Goal: Information Seeking & Learning: Learn about a topic

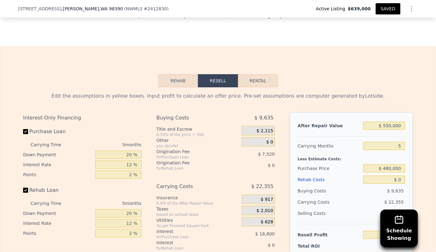
scroll to position [898, 0]
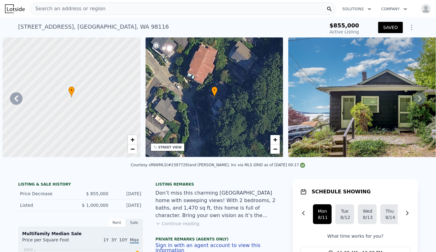
scroll to position [0, 5351]
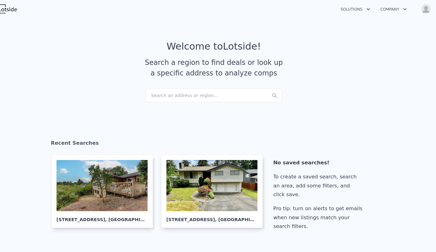
scroll to position [251, 0]
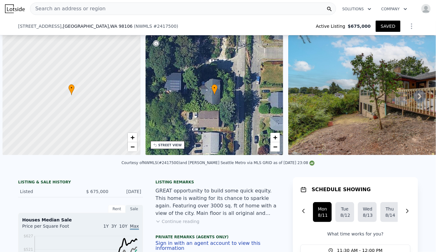
scroll to position [0, 2]
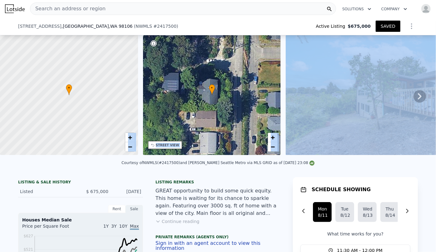
drag, startPoint x: 46, startPoint y: 156, endPoint x: 111, endPoint y: 162, distance: 65.6
click at [109, 170] on div "Courtesy of NWMLS (#2417500) and Keller Williams Seattle Metro via MLS GRID as …" at bounding box center [218, 164] width 436 height 15
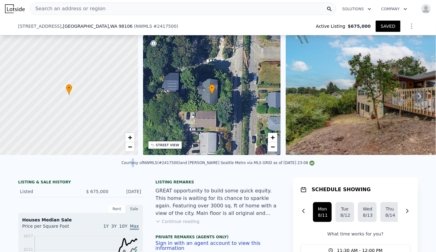
click at [143, 172] on div "Courtesy of NWMLS (#2417500) and Keller Williams Seattle Metro via MLS GRID as …" at bounding box center [218, 164] width 436 height 15
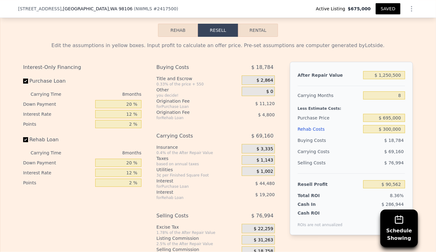
scroll to position [1048, 0]
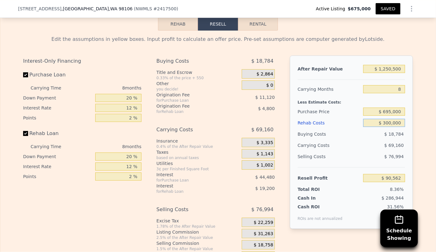
click at [388, 127] on input "$ 300,000" at bounding box center [384, 123] width 42 height 8
type input "$ 30,000"
type input "$ 382,162"
type input "$ 310,000"
type input "$ 79,762"
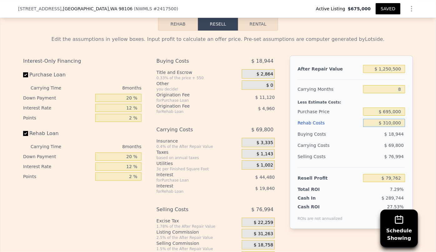
type input "$ 3,150,000"
type input "-$ 2,987,438"
type input "$ 315,000"
type input "$ 74,362"
type input "$ 315,000"
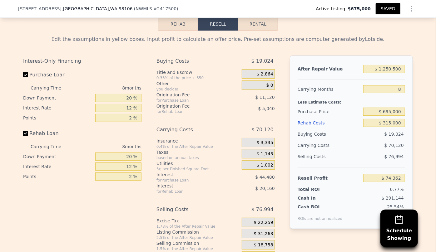
click at [374, 155] on div "$ 76,994" at bounding box center [384, 156] width 42 height 11
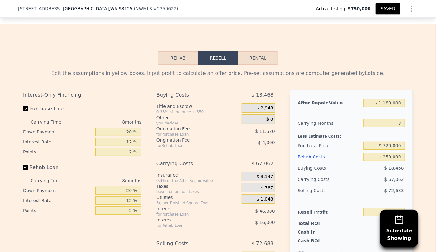
scroll to position [1048, 0]
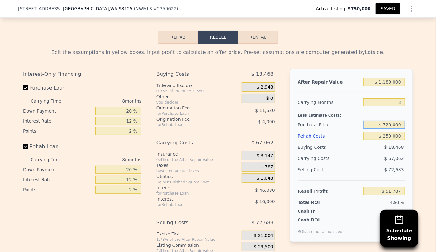
click at [390, 126] on input "$ 720,000" at bounding box center [384, 125] width 42 height 8
type input "$ 730,000"
click at [364, 162] on div "$ 67,062" at bounding box center [372, 158] width 66 height 11
type input "$ 40,954"
click at [388, 86] on input "$ 1,180,000" at bounding box center [384, 82] width 42 height 8
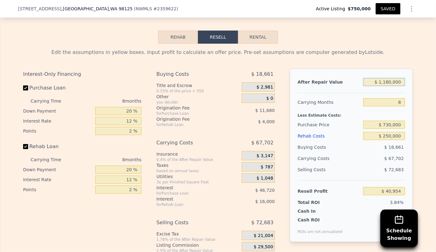
type input "$ 110,000"
type input "-$ 960,783"
type input "$ 1,150,000"
type input "$ 12,867"
type input "$ 110,000"
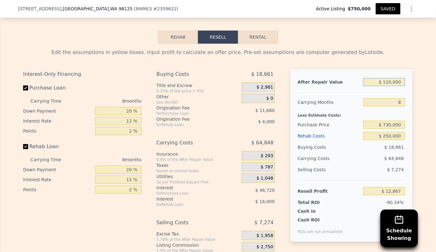
type input "-$ 960,783"
type input "$ 1,100,000"
type input "-$ 33,942"
type input "$ 1,100,000"
click at [390, 104] on input "8" at bounding box center [384, 102] width 42 height 8
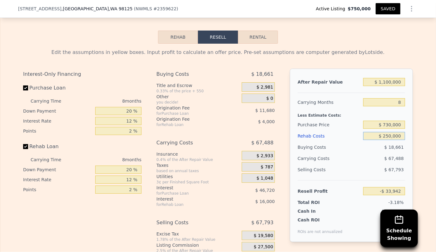
click at [390, 140] on input "$ 250,000" at bounding box center [384, 136] width 42 height 8
type input "$ 25,000"
type input "$ 209,058"
type input "$ 2,000"
type input "$ 233,898"
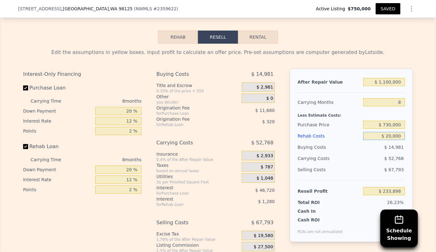
type input "$ 200,000"
type input "$ 20,058"
type input "$ 2,000,000"
type input "-$ 1,923,942"
type input "$ 200,000"
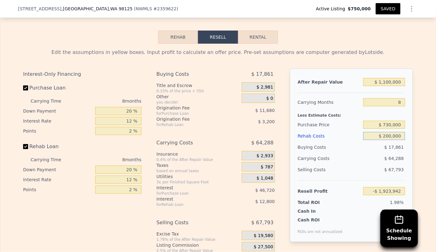
type input "$ 20,058"
type input "$ 200,000"
click at [428, 138] on div "Edit the assumptions in yellow boxes. Input profit to calculate an offer price.…" at bounding box center [217, 160] width 435 height 232
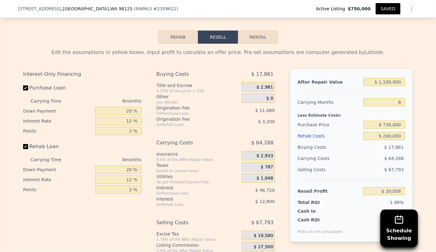
click at [319, 139] on div "Rehab Costs" at bounding box center [329, 136] width 63 height 11
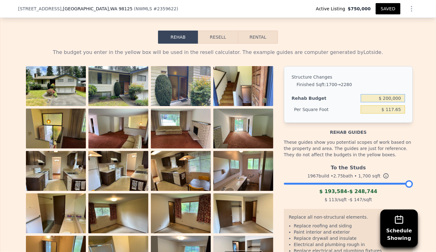
click at [388, 102] on input "$ 200,000" at bounding box center [383, 98] width 44 height 8
type input "$ 230,000"
click at [393, 62] on div "The budget you enter in the yellow box will be used in the resell calculator. T…" at bounding box center [218, 180] width 390 height 263
type input "$ 135.29"
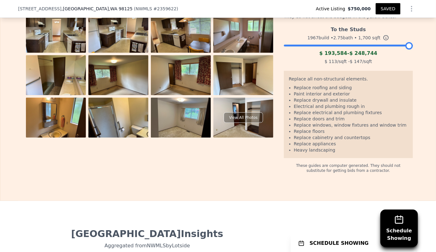
scroll to position [1190, 0]
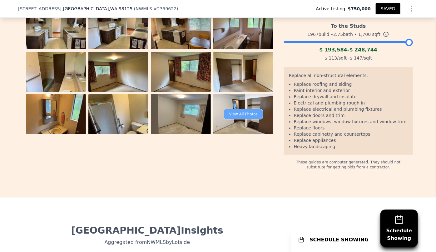
click at [253, 115] on div "View All Photos" at bounding box center [243, 114] width 39 height 11
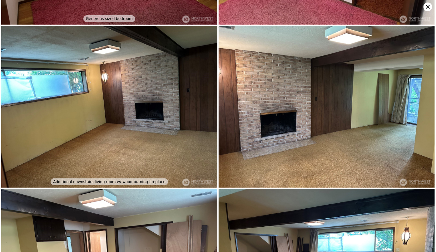
scroll to position [1618, 0]
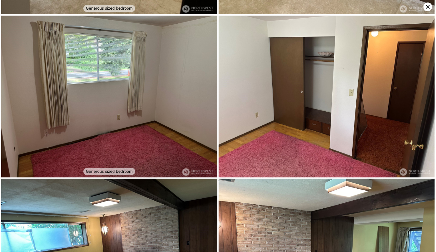
click at [426, 6] on icon at bounding box center [428, 7] width 4 height 4
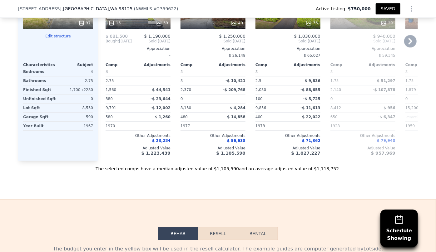
scroll to position [850, 0]
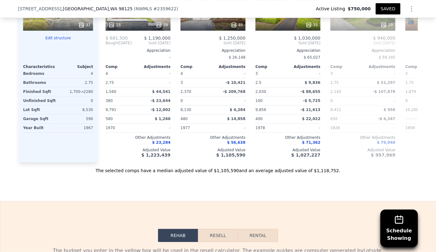
click at [222, 236] on button "Resell" at bounding box center [218, 235] width 40 height 13
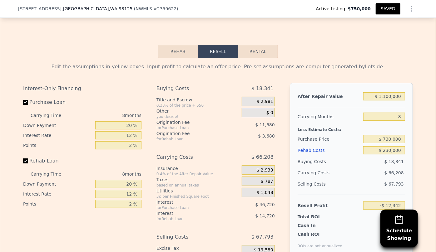
scroll to position [1048, 0]
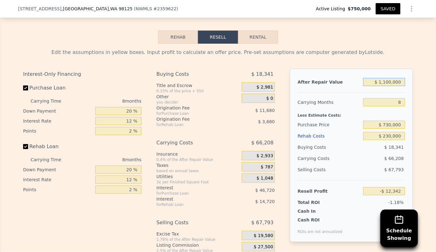
click at [389, 86] on input "$ 1,100,000" at bounding box center [384, 82] width 42 height 8
type input "$ 110,000"
type input "-$ 939,183"
type input "$ 1,150,000"
type input "$ 34,467"
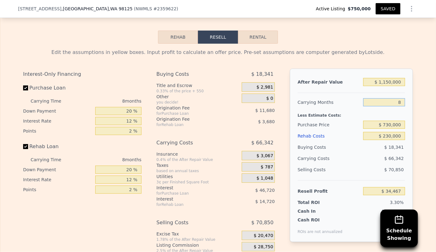
click at [390, 106] on input "8" at bounding box center [384, 102] width 42 height 8
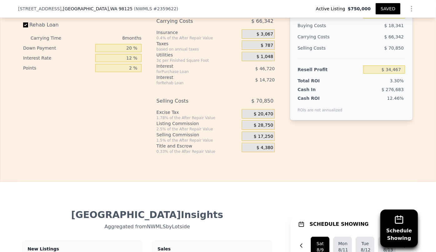
scroll to position [1190, 0]
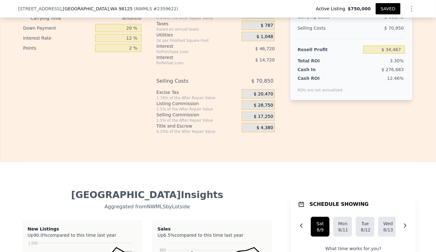
click at [249, 110] on div "$ 28,750" at bounding box center [258, 105] width 33 height 9
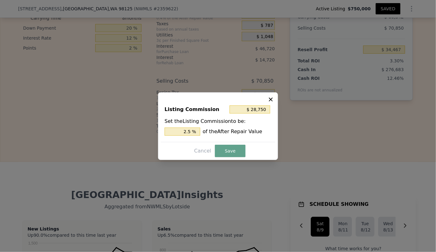
click at [290, 117] on div at bounding box center [218, 126] width 436 height 252
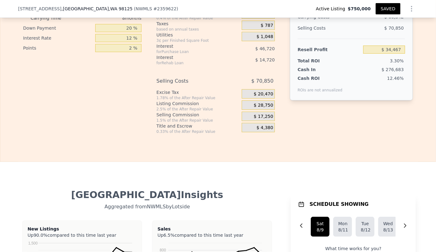
click at [251, 119] on div "$ 17,250" at bounding box center [258, 116] width 33 height 9
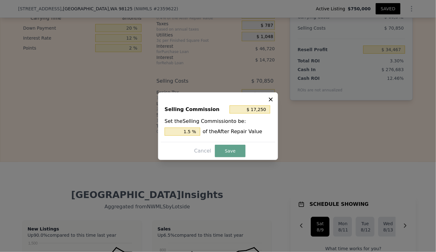
click at [279, 87] on div at bounding box center [218, 126] width 436 height 252
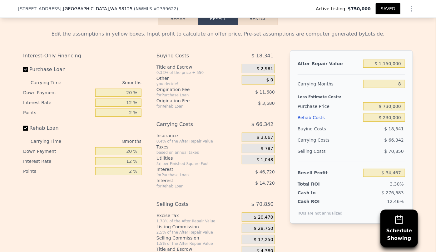
scroll to position [1077, 0]
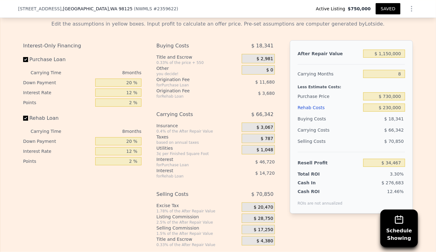
drag, startPoint x: 359, startPoint y: 155, endPoint x: 383, endPoint y: 91, distance: 67.9
click at [383, 91] on div "Less Estimate Costs:" at bounding box center [351, 85] width 107 height 11
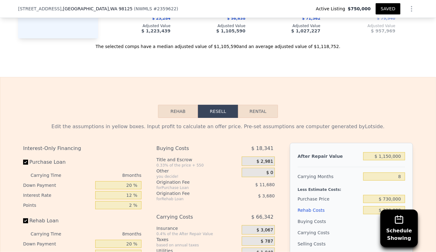
scroll to position [966, 0]
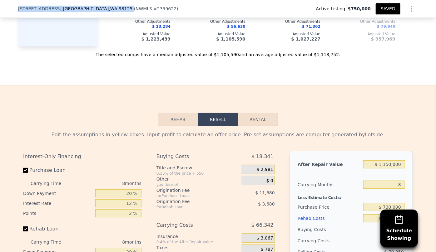
drag, startPoint x: 16, startPoint y: 9, endPoint x: 92, endPoint y: 13, distance: 76.3
click at [92, 13] on div "[STREET_ADDRESS] ( NWMLS # 2359622 ) Active Listing $750,000 SAVED" at bounding box center [218, 9] width 436 height 18
copy div "[STREET_ADDRESS]"
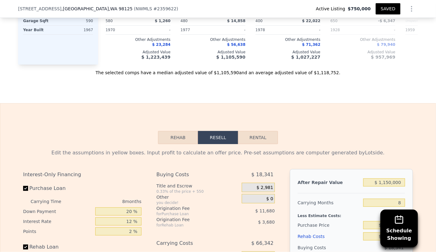
scroll to position [992, 0]
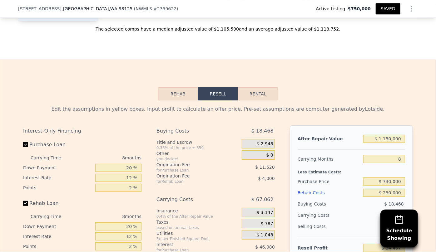
type input "$ 1,180,000"
type input "$ 250,000"
type input "$ 51,787"
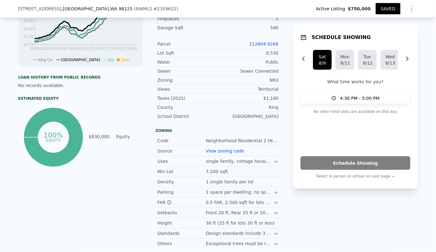
scroll to position [338, 0]
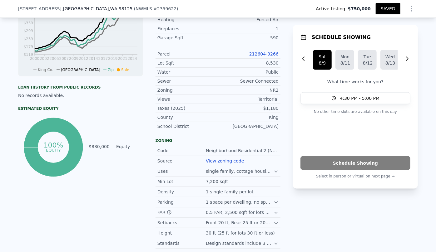
click at [262, 52] on link "212604-9266" at bounding box center [263, 54] width 29 height 5
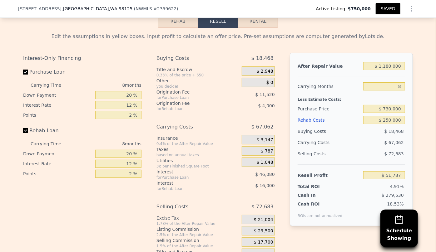
scroll to position [1077, 0]
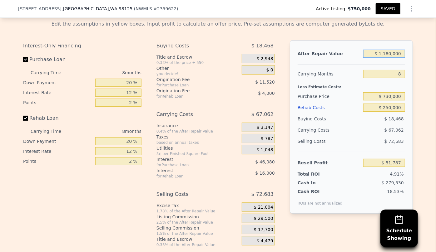
click at [388, 57] on input "$ 1,180,000" at bounding box center [384, 54] width 42 height 8
type input "$ 1,150,000"
type input "$ 23,700"
type input "$ 1,150,000"
click at [409, 88] on div "After Repair Value $ 1,150,000 Carrying Months 8 Less Estimate Costs: Purchase …" at bounding box center [351, 127] width 123 height 174
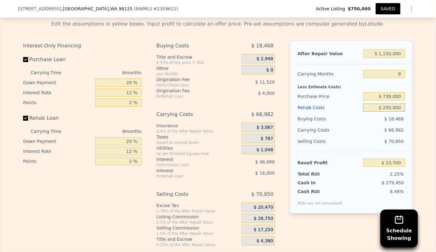
click at [390, 109] on input "$ 250,000" at bounding box center [384, 108] width 42 height 8
type input "$ 20,000"
type input "$ 272,100"
type input "$ 230,000"
type input "$ 45,300"
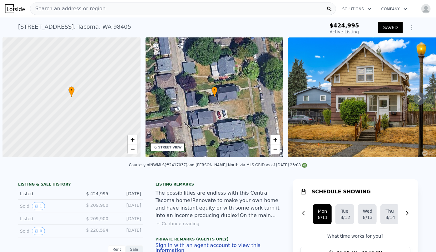
scroll to position [0, 2]
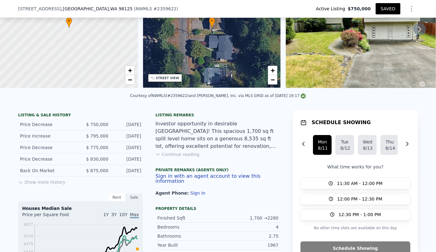
scroll to position [55, 0]
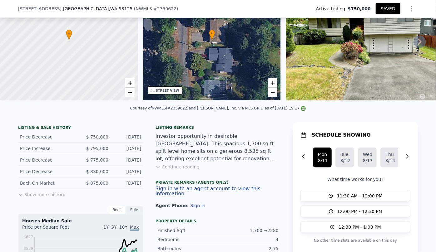
click at [167, 92] on div "STREET VIEW" at bounding box center [165, 91] width 34 height 8
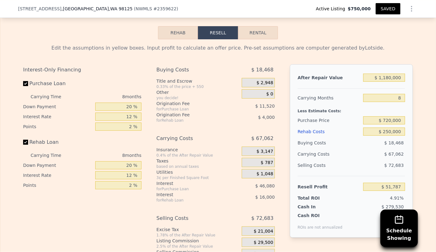
scroll to position [1049, 0]
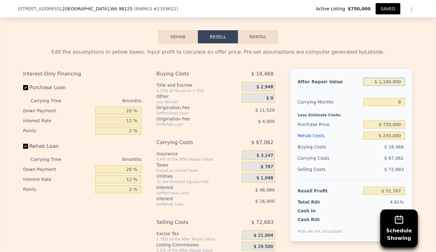
click at [387, 86] on input "$ 1,180,000" at bounding box center [384, 82] width 42 height 8
type input "$ 110,000"
type input "-$ 949,950"
type input "$ 1,150,000"
type input "$ 23,700"
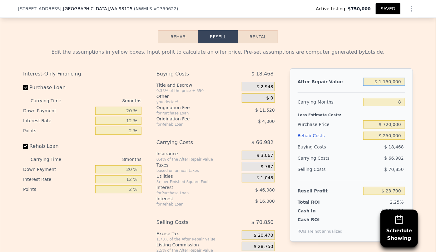
type input "$ 1,150,000"
click at [393, 61] on div "Edit the assumptions in yellow boxes. Input profit to calculate an offer price.…" at bounding box center [218, 161] width 390 height 227
click at [388, 128] on input "$ 720,000" at bounding box center [384, 125] width 42 height 8
type input "$ 730,000"
click at [388, 86] on input "$ 1,150,000" at bounding box center [384, 82] width 42 height 8
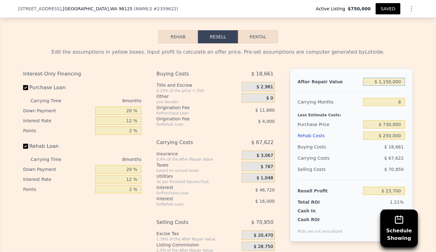
type input "$ 12,867"
type input "$ 110,000"
type input "-$ 960,783"
type input "$ 1,170,000"
type input "$ 31,592"
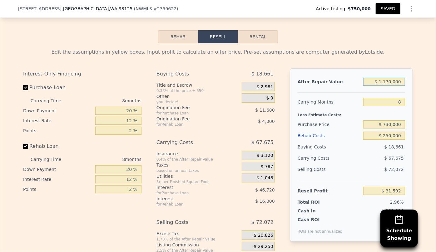
type input "$ 110,000"
type input "-$ 960,783"
type input "$ 1,180,000"
type input "$ 40,954"
type input "$ 1,180,000"
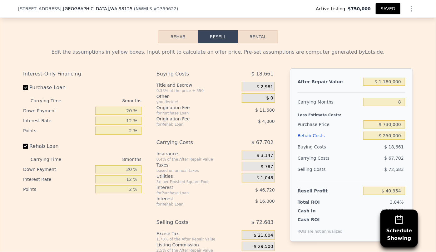
click at [385, 10] on button "SAVED" at bounding box center [388, 8] width 25 height 11
click at [387, 9] on button "SAVED" at bounding box center [388, 8] width 25 height 11
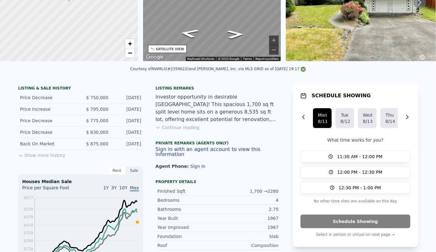
scroll to position [2, 0]
